Goal: Task Accomplishment & Management: Manage account settings

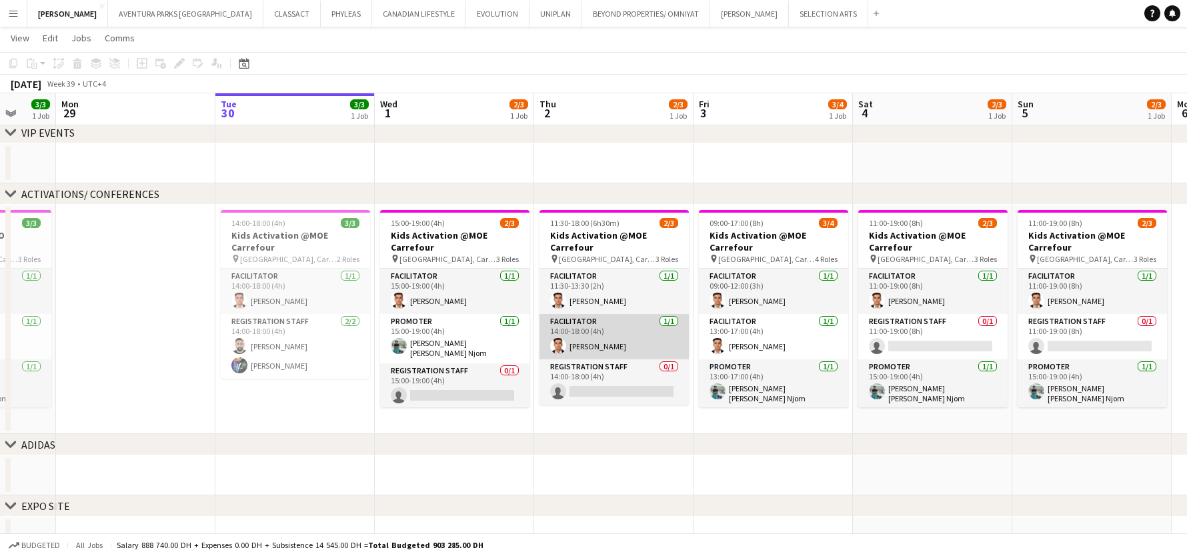
scroll to position [68, 0]
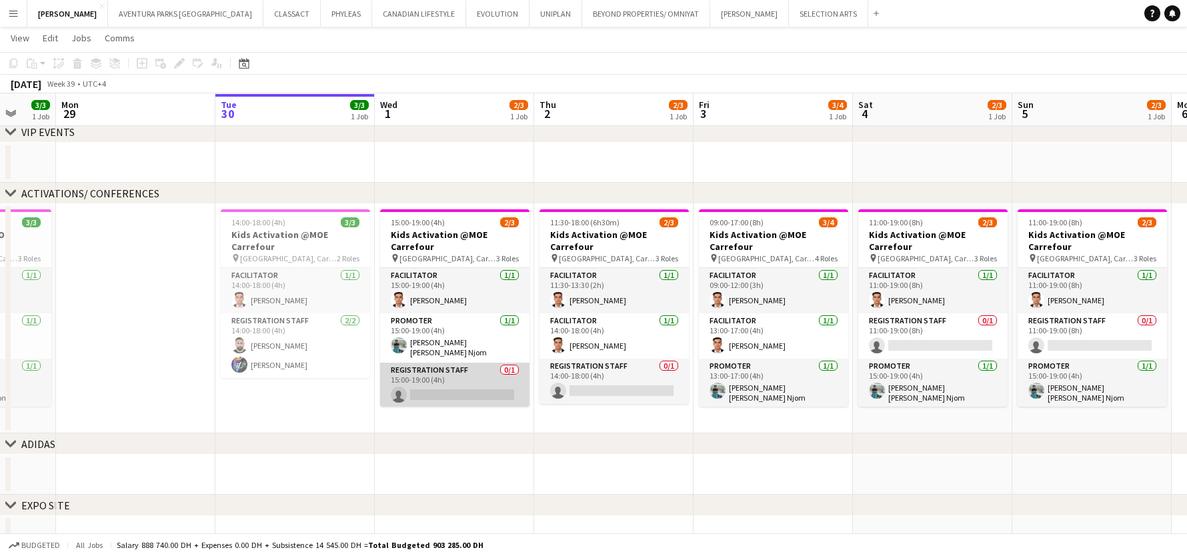
click at [453, 374] on app-card-role "Registration Staff 0/1 15:00-19:00 (4h) single-neutral-actions" at bounding box center [454, 385] width 149 height 45
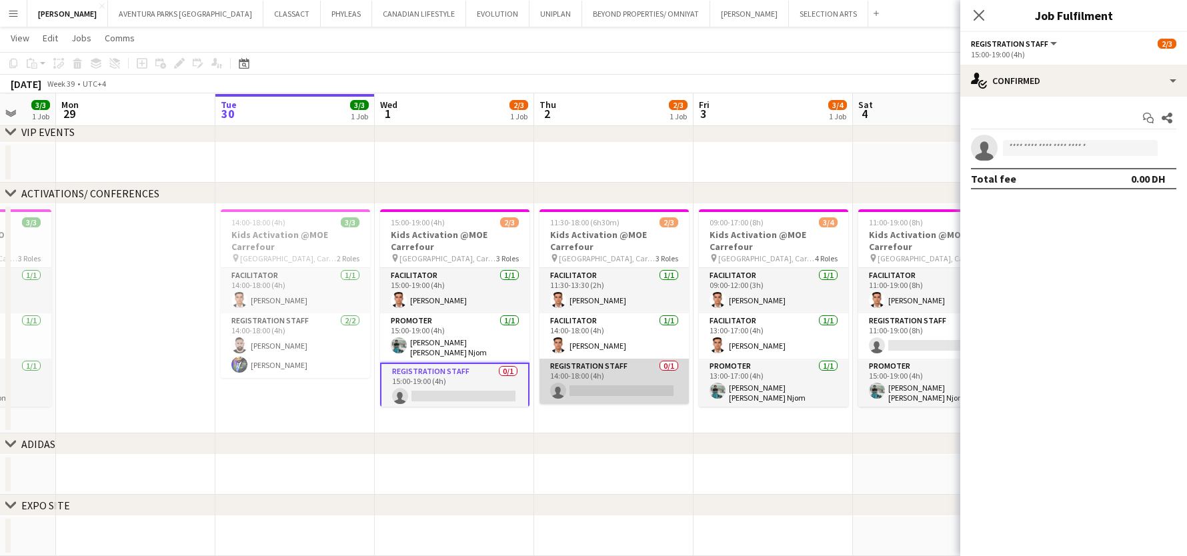
click at [606, 392] on app-card-role "Registration Staff 0/1 14:00-18:00 (4h) single-neutral-actions" at bounding box center [613, 381] width 149 height 45
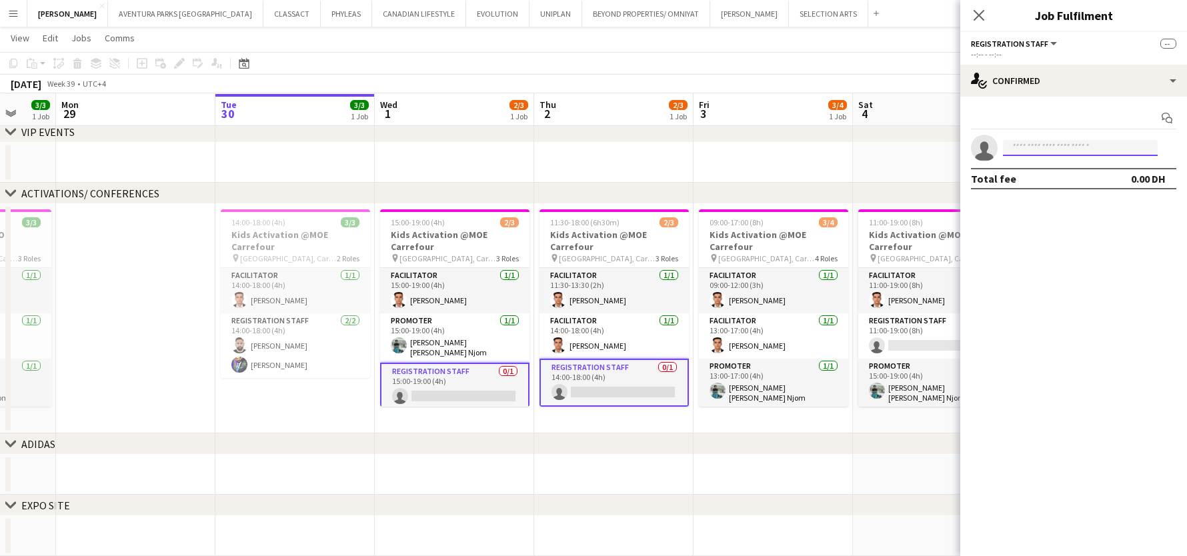
click at [1042, 149] on input at bounding box center [1080, 148] width 155 height 16
type input "*****"
click at [1063, 179] on span "[EMAIL_ADDRESS][DOMAIN_NAME]" at bounding box center [1079, 178] width 133 height 11
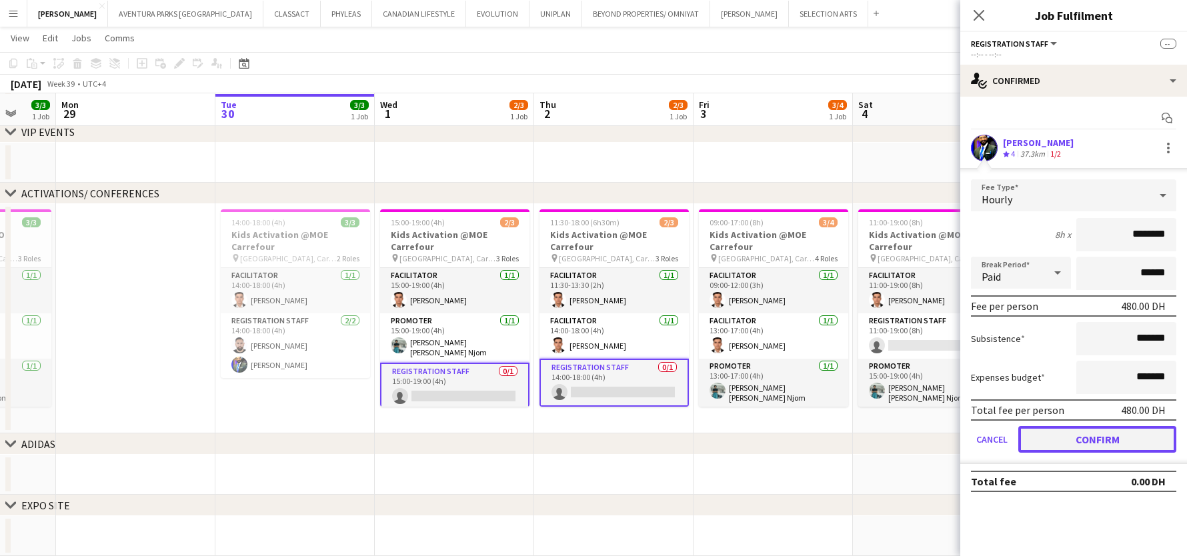
click at [1072, 443] on button "Confirm" at bounding box center [1097, 439] width 158 height 27
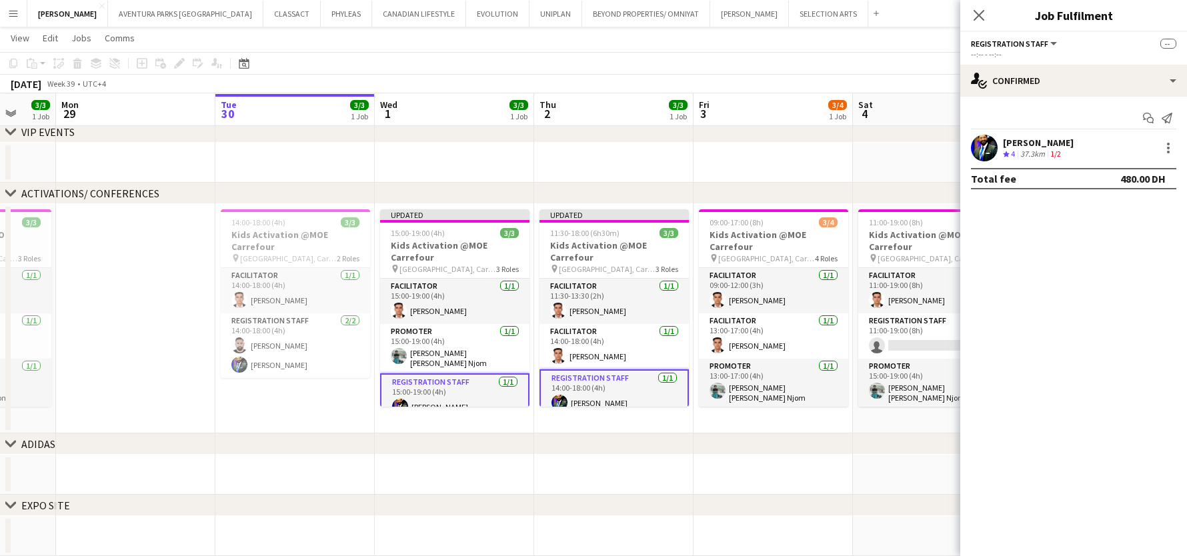
click at [873, 161] on app-date-cell at bounding box center [932, 163] width 159 height 40
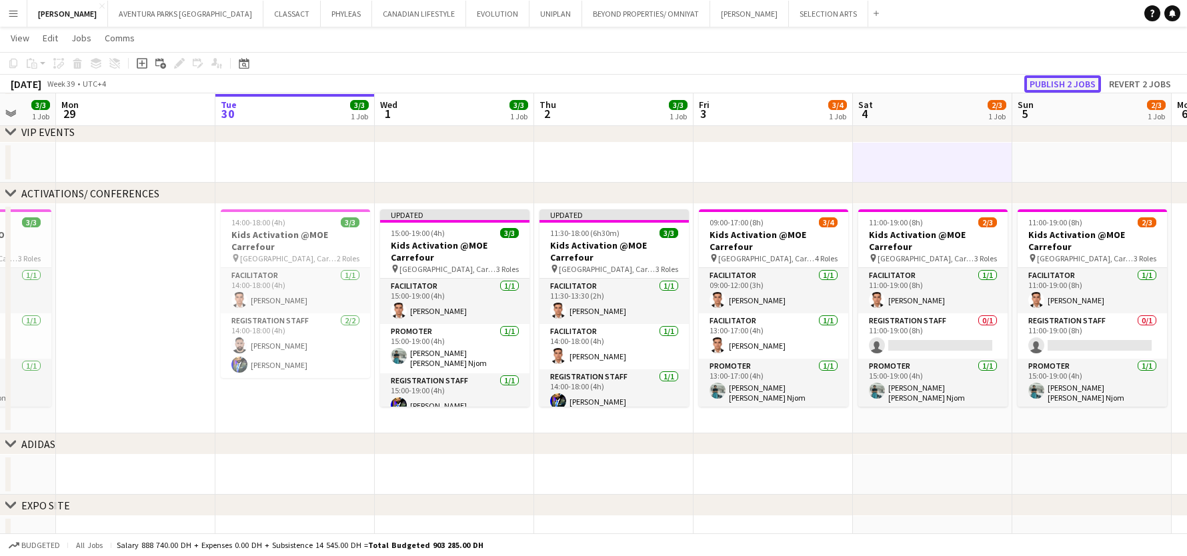
click at [1064, 84] on button "Publish 2 jobs" at bounding box center [1062, 83] width 77 height 17
